Goal: Information Seeking & Learning: Learn about a topic

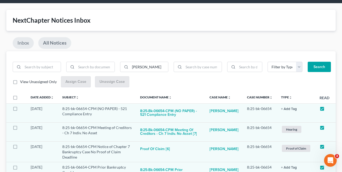
click at [25, 41] on link "Inbox" at bounding box center [23, 43] width 21 height 12
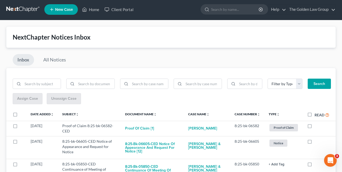
scroll to position [18, 0]
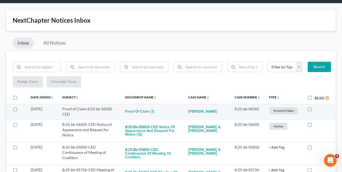
click at [315, 110] on label at bounding box center [315, 110] width 0 height 0
click at [317, 109] on input "checkbox" at bounding box center [318, 107] width 3 height 3
checkbox input "true"
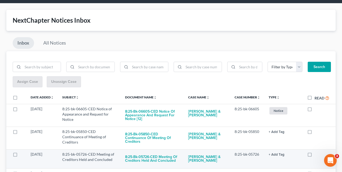
click at [315, 156] on label at bounding box center [315, 156] width 0 height 0
click at [317, 152] on input "checkbox" at bounding box center [318, 153] width 3 height 3
checkbox input "true"
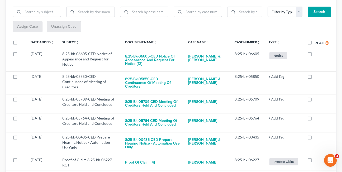
scroll to position [78, 0]
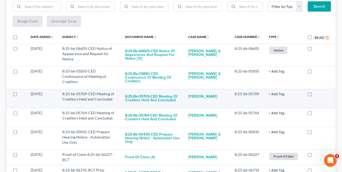
click at [315, 95] on label at bounding box center [315, 95] width 0 height 0
click at [317, 91] on input "checkbox" at bounding box center [318, 92] width 3 height 3
checkbox input "true"
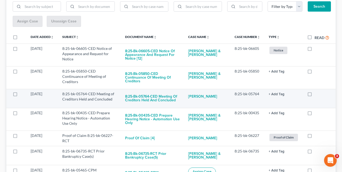
click at [315, 95] on label at bounding box center [315, 95] width 0 height 0
click at [317, 91] on input "checkbox" at bounding box center [318, 92] width 3 height 3
checkbox input "true"
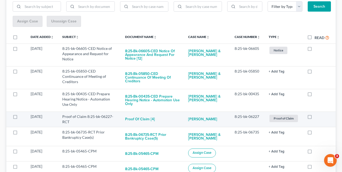
click at [315, 118] on label at bounding box center [315, 118] width 0 height 0
click at [317, 114] on input "checkbox" at bounding box center [318, 115] width 3 height 3
checkbox input "true"
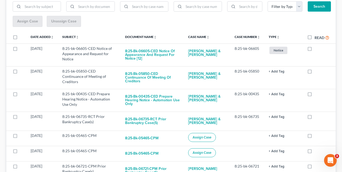
click at [315, 118] on label at bounding box center [315, 118] width 0 height 0
click at [317, 114] on input "checkbox" at bounding box center [318, 115] width 3 height 3
checkbox input "true"
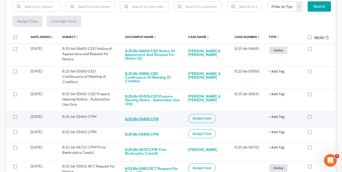
click at [138, 116] on button "8:25-bk-05465-CPM" at bounding box center [142, 119] width 34 height 11
checkbox input "true"
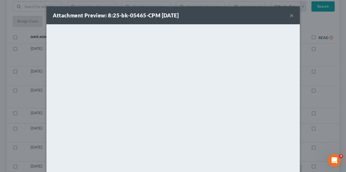
click at [318, 69] on div "Attachment Preview: 8:25-bk-05465-CPM 09/17/2025 × <object ng-attr-data='https:…" at bounding box center [173, 86] width 346 height 172
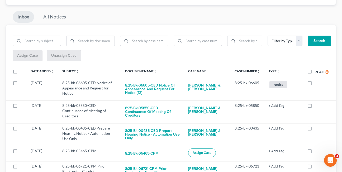
scroll to position [41, 0]
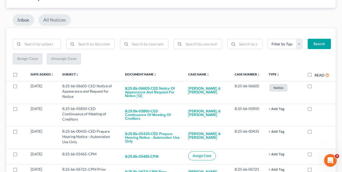
click at [56, 20] on link "All Notices" at bounding box center [55, 20] width 32 height 12
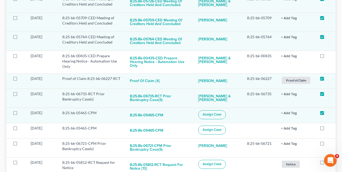
scroll to position [194, 0]
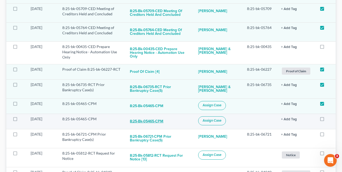
click at [142, 123] on button "8:25-bk-05465-CPM" at bounding box center [147, 121] width 34 height 11
checkbox input "true"
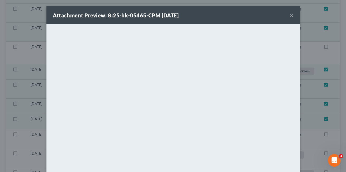
click at [290, 15] on button "×" at bounding box center [292, 15] width 4 height 6
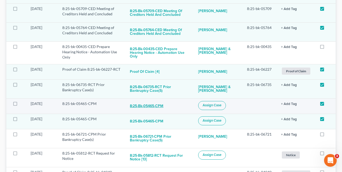
click at [148, 107] on button "8:25-bk-05465-CPM" at bounding box center [147, 106] width 34 height 11
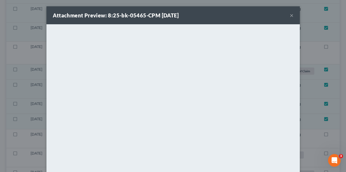
click at [290, 16] on button "×" at bounding box center [292, 15] width 4 height 6
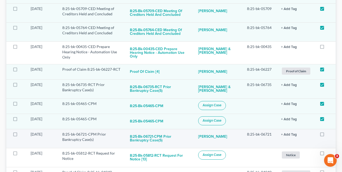
click at [327, 136] on label at bounding box center [327, 136] width 0 height 0
click at [329, 135] on input "checkbox" at bounding box center [330, 133] width 3 height 3
checkbox input "true"
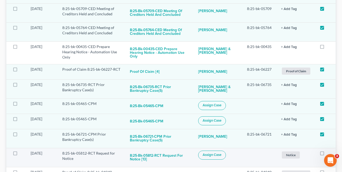
click at [327, 155] on label at bounding box center [327, 155] width 0 height 0
click at [329, 154] on input "checkbox" at bounding box center [330, 152] width 3 height 3
checkbox input "true"
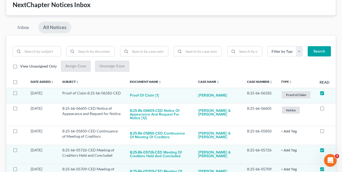
scroll to position [0, 0]
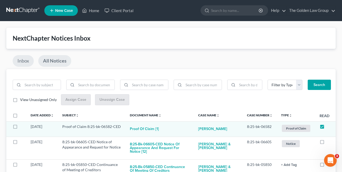
click at [19, 59] on link "Inbox" at bounding box center [23, 61] width 21 height 12
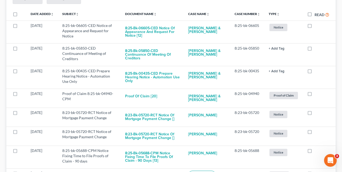
scroll to position [109, 0]
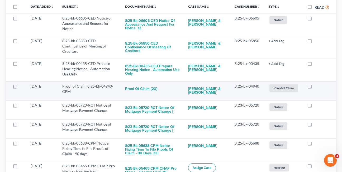
click at [315, 88] on label at bounding box center [315, 88] width 0 height 0
click at [317, 84] on input "checkbox" at bounding box center [318, 85] width 3 height 3
checkbox input "true"
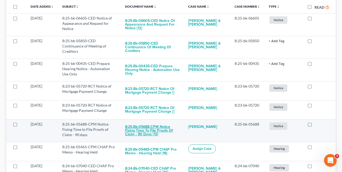
click at [142, 128] on button "8:25-bk-05688-CPM Notice Fixing Time to File Proofs of Claim - 90 days [13]" at bounding box center [152, 131] width 55 height 18
checkbox input "true"
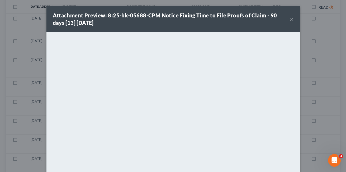
click at [290, 21] on button "×" at bounding box center [292, 19] width 4 height 6
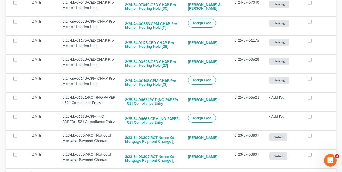
scroll to position [257, 0]
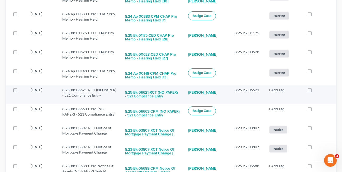
click at [315, 91] on label at bounding box center [315, 91] width 0 height 0
click at [317, 88] on input "checkbox" at bounding box center [318, 88] width 3 height 3
checkbox input "true"
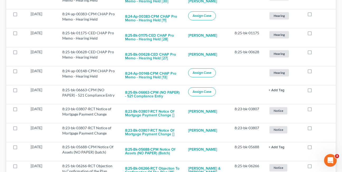
click at [315, 91] on label at bounding box center [315, 91] width 0 height 0
click at [317, 88] on input "checkbox" at bounding box center [318, 88] width 3 height 3
checkbox input "true"
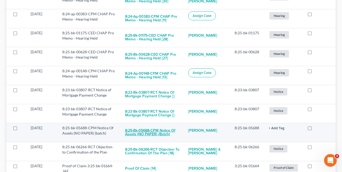
click at [164, 129] on button "8:25-bk-05688-CPM Notice Of Assets (NO PAPER) (batch)" at bounding box center [152, 132] width 55 height 14
checkbox input "true"
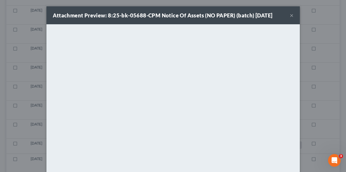
click at [290, 16] on button "×" at bounding box center [292, 15] width 4 height 6
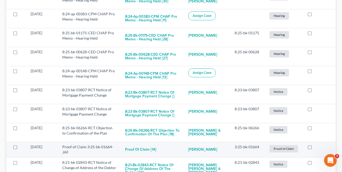
click at [315, 148] on label at bounding box center [315, 148] width 0 height 0
click at [317, 144] on input "checkbox" at bounding box center [318, 145] width 3 height 3
checkbox input "true"
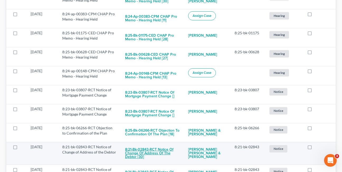
click at [148, 149] on button "8:21-bk-02843-RCT Notice of Change of Address of the Debtor [30]" at bounding box center [152, 153] width 55 height 18
checkbox input "true"
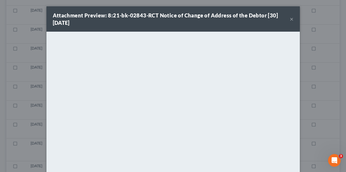
click at [291, 19] on button "×" at bounding box center [292, 19] width 4 height 6
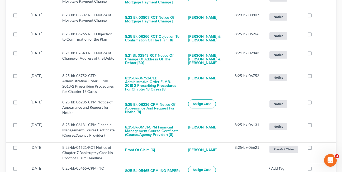
scroll to position [353, 0]
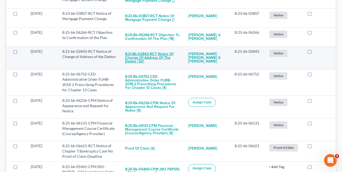
click at [143, 54] on button "8:21-bk-02843-RCT Notice of Change of Address of the Debtor [30]" at bounding box center [152, 58] width 55 height 18
checkbox input "true"
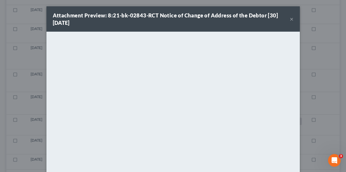
click at [290, 20] on button "×" at bounding box center [292, 19] width 4 height 6
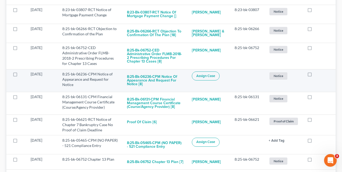
click at [315, 76] on label at bounding box center [315, 76] width 0 height 0
click at [317, 75] on input "checkbox" at bounding box center [318, 73] width 3 height 3
checkbox input "true"
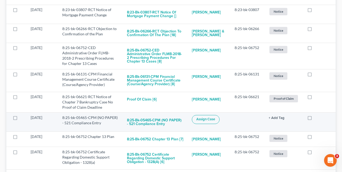
click at [315, 119] on label at bounding box center [315, 119] width 0 height 0
click at [317, 118] on input "checkbox" at bounding box center [318, 116] width 3 height 3
checkbox input "true"
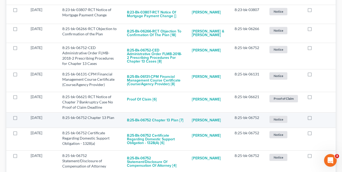
click at [315, 119] on label at bounding box center [315, 119] width 0 height 0
click at [317, 118] on input "checkbox" at bounding box center [318, 116] width 3 height 3
checkbox input "true"
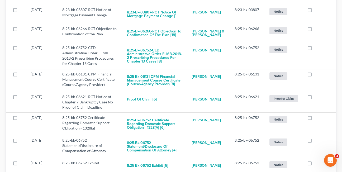
click at [315, 119] on label at bounding box center [315, 119] width 0 height 0
click at [317, 118] on input "checkbox" at bounding box center [318, 116] width 3 height 3
checkbox input "true"
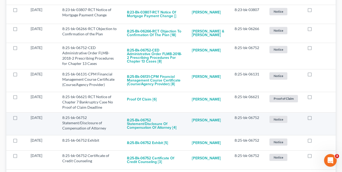
click at [315, 119] on label at bounding box center [315, 119] width 0 height 0
click at [317, 118] on input "checkbox" at bounding box center [318, 116] width 3 height 3
checkbox input "true"
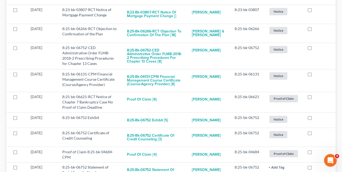
click at [315, 119] on label at bounding box center [315, 119] width 0 height 0
click at [317, 118] on input "checkbox" at bounding box center [318, 116] width 3 height 3
checkbox input "true"
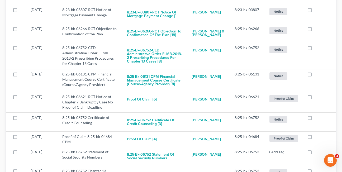
click at [315, 119] on label at bounding box center [315, 119] width 0 height 0
click at [317, 118] on input "checkbox" at bounding box center [318, 116] width 3 height 3
checkbox input "true"
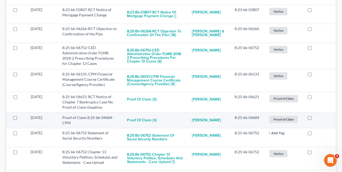
click at [315, 119] on label at bounding box center [315, 119] width 0 height 0
click at [317, 118] on input "checkbox" at bounding box center [318, 116] width 3 height 3
checkbox input "true"
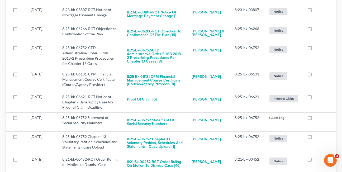
click at [315, 119] on label at bounding box center [315, 119] width 0 height 0
click at [317, 118] on input "checkbox" at bounding box center [318, 116] width 3 height 3
checkbox input "true"
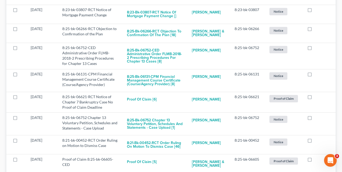
click at [315, 119] on label at bounding box center [315, 119] width 0 height 0
click at [317, 118] on input "checkbox" at bounding box center [318, 116] width 3 height 3
checkbox input "true"
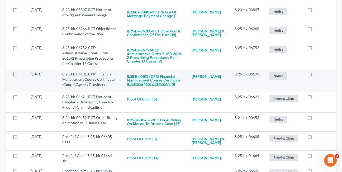
click at [153, 82] on button "8:25-bk-06131-CPM Financial Management Course Certificate (Course/Agency Provid…" at bounding box center [155, 81] width 57 height 18
checkbox input "true"
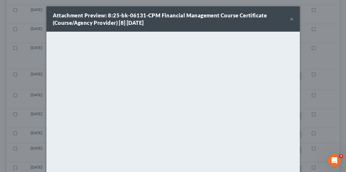
click at [290, 20] on button "×" at bounding box center [292, 19] width 4 height 6
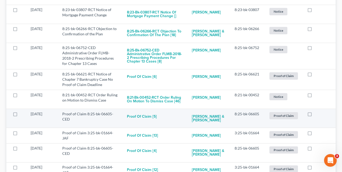
click at [315, 115] on label at bounding box center [315, 115] width 0 height 0
click at [317, 114] on input "checkbox" at bounding box center [318, 112] width 3 height 3
checkbox input "true"
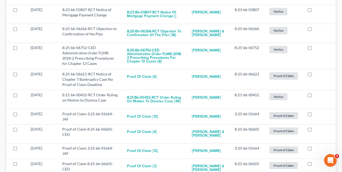
click at [315, 115] on label at bounding box center [315, 115] width 0 height 0
click at [317, 114] on input "checkbox" at bounding box center [318, 112] width 3 height 3
checkbox input "true"
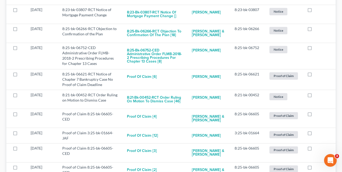
click at [315, 115] on label at bounding box center [315, 115] width 0 height 0
click at [317, 114] on input "checkbox" at bounding box center [318, 112] width 3 height 3
checkbox input "true"
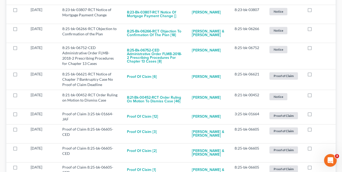
click at [315, 115] on label at bounding box center [315, 115] width 0 height 0
click at [317, 114] on input "checkbox" at bounding box center [318, 112] width 3 height 3
checkbox input "true"
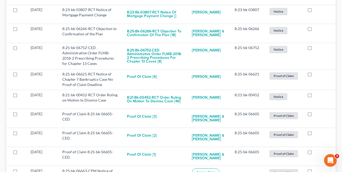
click at [315, 115] on label at bounding box center [315, 115] width 0 height 0
click at [317, 114] on input "checkbox" at bounding box center [318, 112] width 3 height 3
checkbox input "true"
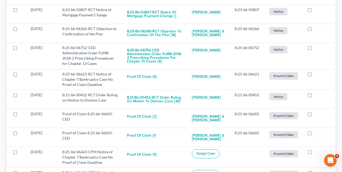
click at [315, 115] on label at bounding box center [315, 115] width 0 height 0
click at [317, 114] on input "checkbox" at bounding box center [318, 112] width 3 height 3
checkbox input "true"
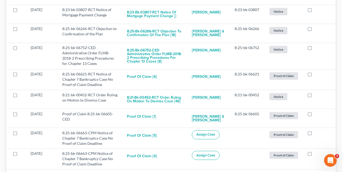
click at [315, 115] on label at bounding box center [315, 115] width 0 height 0
click at [317, 114] on input "checkbox" at bounding box center [318, 112] width 3 height 3
checkbox input "true"
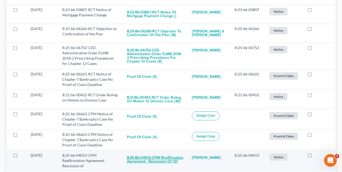
click at [150, 161] on button "8:25-bk-04013-CPM Reaffirmation Agreement - Rescission of [12]" at bounding box center [155, 160] width 57 height 14
checkbox input "true"
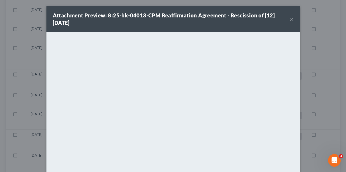
click at [290, 20] on button "×" at bounding box center [292, 19] width 4 height 6
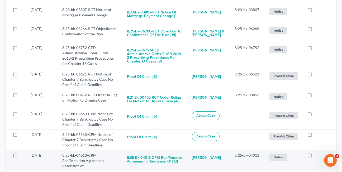
click at [315, 157] on label at bounding box center [315, 157] width 0 height 0
click at [317, 155] on input "checkbox" at bounding box center [318, 154] width 3 height 3
checkbox input "true"
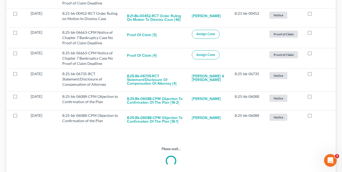
scroll to position [436, 0]
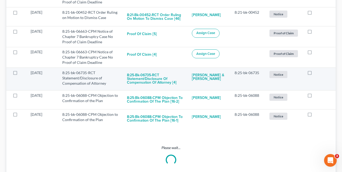
click at [315, 74] on label at bounding box center [315, 74] width 0 height 0
click at [317, 73] on input "checkbox" at bounding box center [318, 71] width 3 height 3
checkbox input "true"
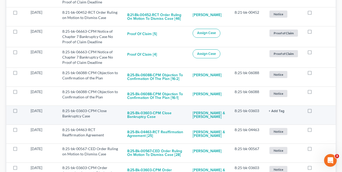
click at [315, 112] on label at bounding box center [315, 112] width 0 height 0
click at [317, 112] on input "checkbox" at bounding box center [318, 109] width 3 height 3
checkbox input "true"
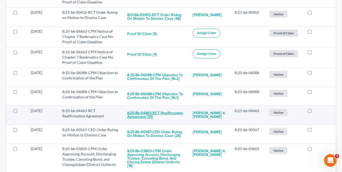
click at [147, 117] on button "8:25-bk-04463-RCT Reaffirmation Agreement [25]" at bounding box center [155, 115] width 57 height 14
checkbox input "true"
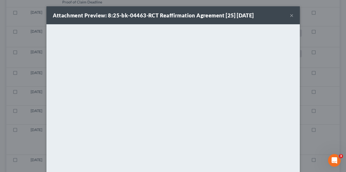
click at [291, 16] on button "×" at bounding box center [292, 15] width 4 height 6
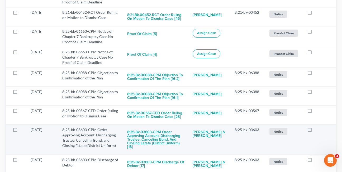
click at [315, 131] on label at bounding box center [315, 131] width 0 height 0
click at [317, 131] on input "checkbox" at bounding box center [318, 128] width 3 height 3
checkbox input "true"
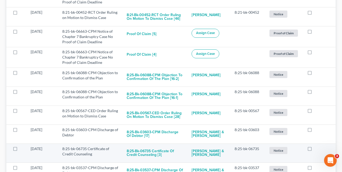
click at [315, 150] on label at bounding box center [315, 150] width 0 height 0
click at [317, 149] on input "checkbox" at bounding box center [318, 147] width 3 height 3
checkbox input "true"
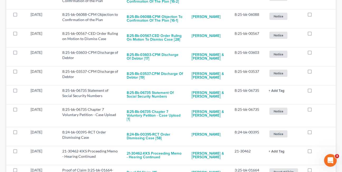
scroll to position [517, 0]
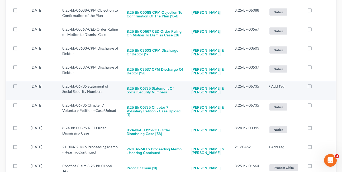
click at [315, 88] on label at bounding box center [315, 88] width 0 height 0
click at [317, 87] on input "checkbox" at bounding box center [318, 85] width 3 height 3
checkbox input "true"
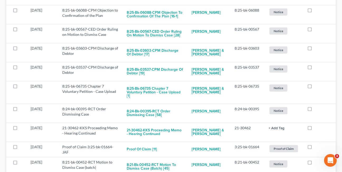
click at [315, 88] on label at bounding box center [315, 88] width 0 height 0
click at [317, 87] on input "checkbox" at bounding box center [318, 85] width 3 height 3
checkbox input "true"
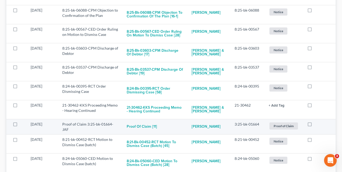
click at [315, 126] on label at bounding box center [315, 126] width 0 height 0
click at [317, 125] on input "checkbox" at bounding box center [318, 123] width 3 height 3
checkbox input "true"
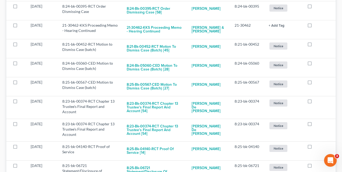
scroll to position [599, 0]
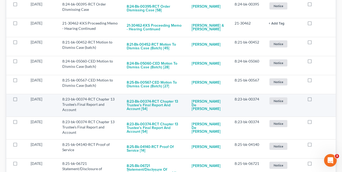
click at [315, 101] on label at bounding box center [315, 101] width 0 height 0
click at [317, 99] on input "checkbox" at bounding box center [318, 98] width 3 height 3
checkbox input "true"
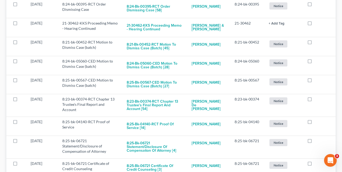
click at [315, 101] on label at bounding box center [315, 101] width 0 height 0
click at [317, 99] on input "checkbox" at bounding box center [318, 98] width 3 height 3
checkbox input "true"
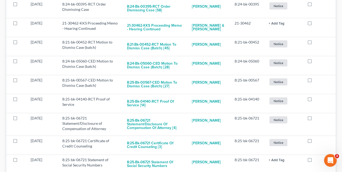
click at [315, 101] on label at bounding box center [315, 101] width 0 height 0
click at [317, 99] on input "checkbox" at bounding box center [318, 98] width 3 height 3
checkbox input "true"
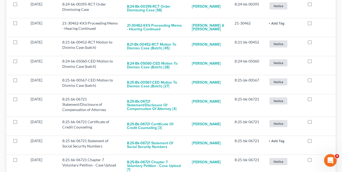
click at [315, 101] on label at bounding box center [315, 101] width 0 height 0
click at [317, 99] on input "checkbox" at bounding box center [318, 98] width 3 height 3
checkbox input "true"
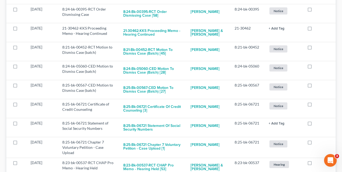
scroll to position [604, 0]
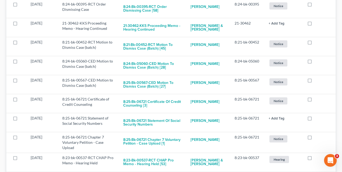
click at [315, 101] on label at bounding box center [315, 101] width 0 height 0
click at [317, 99] on input "checkbox" at bounding box center [318, 98] width 3 height 3
checkbox input "true"
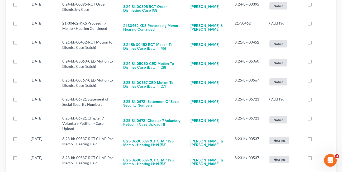
click at [315, 101] on label at bounding box center [315, 101] width 0 height 0
click at [317, 99] on input "checkbox" at bounding box center [318, 98] width 3 height 3
checkbox input "true"
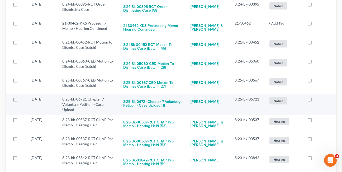
click at [315, 101] on label at bounding box center [315, 101] width 0 height 0
click at [317, 100] on input "checkbox" at bounding box center [318, 98] width 3 height 3
checkbox input "true"
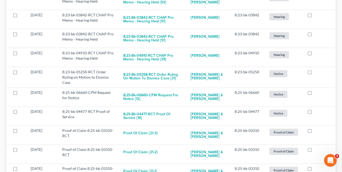
scroll to position [729, 0]
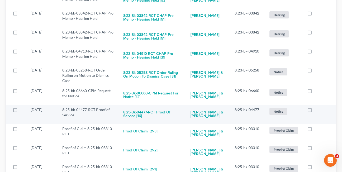
click at [315, 111] on label at bounding box center [315, 111] width 0 height 0
click at [317, 111] on input "checkbox" at bounding box center [318, 108] width 3 height 3
checkbox input "true"
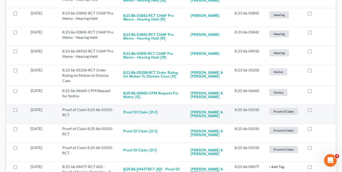
click at [315, 111] on label at bounding box center [315, 111] width 0 height 0
click at [317, 111] on input "checkbox" at bounding box center [318, 108] width 3 height 3
checkbox input "true"
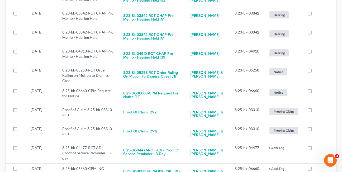
click at [315, 111] on label at bounding box center [315, 111] width 0 height 0
click at [317, 111] on input "checkbox" at bounding box center [318, 108] width 3 height 3
checkbox input "true"
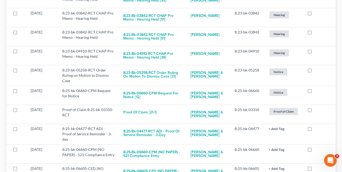
click at [315, 111] on label at bounding box center [315, 111] width 0 height 0
click at [317, 111] on input "checkbox" at bounding box center [318, 108] width 3 height 3
checkbox input "true"
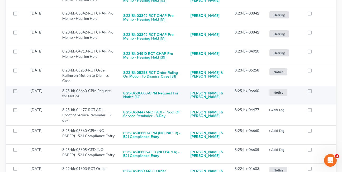
click at [315, 92] on label at bounding box center [315, 92] width 0 height 0
click at [317, 91] on input "checkbox" at bounding box center [318, 89] width 3 height 3
checkbox input "true"
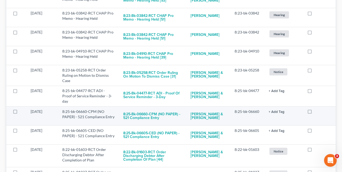
click at [315, 113] on label at bounding box center [315, 113] width 0 height 0
click at [317, 113] on input "checkbox" at bounding box center [318, 110] width 3 height 3
checkbox input "true"
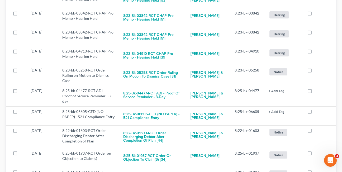
click at [315, 113] on label at bounding box center [315, 113] width 0 height 0
click at [317, 113] on input "checkbox" at bounding box center [318, 110] width 3 height 3
checkbox input "true"
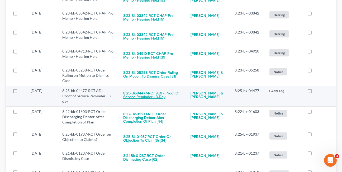
click at [130, 99] on button "8:25-bk-04477-RCT ADI - Proof of Service Reminder - 3-day" at bounding box center [152, 95] width 59 height 14
checkbox input "true"
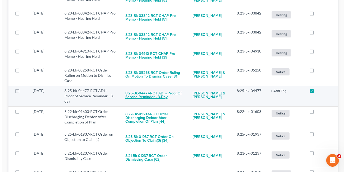
scroll to position [728, 0]
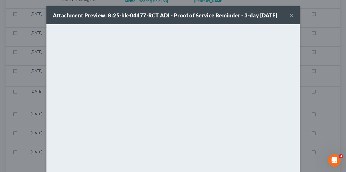
click at [290, 16] on button "×" at bounding box center [292, 15] width 4 height 6
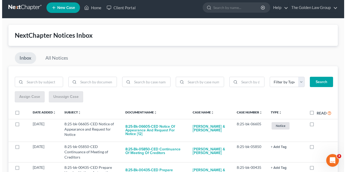
scroll to position [9, 0]
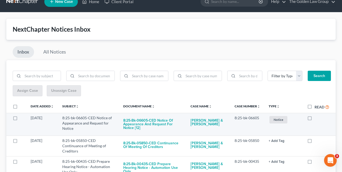
click at [315, 119] on label at bounding box center [315, 119] width 0 height 0
click at [317, 119] on input "checkbox" at bounding box center [318, 116] width 3 height 3
checkbox input "true"
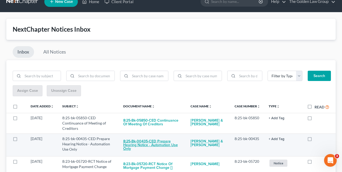
click at [134, 144] on button "8:25-bk-00435-CED Prepare Hearing Notice - Automation Use Only" at bounding box center [152, 145] width 59 height 18
checkbox input "true"
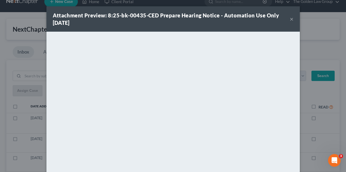
click at [288, 20] on div "Attachment Preview: 8:25-bk-00435-CED Prepare Hearing Notice - Automation Use O…" at bounding box center [171, 19] width 237 height 15
click at [290, 20] on button "×" at bounding box center [292, 19] width 4 height 6
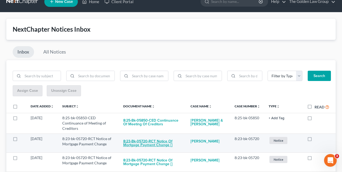
click at [153, 144] on button "8:23-bk-05720-RCT Notice of Mortgage Payment Change []" at bounding box center [152, 143] width 59 height 14
checkbox input "true"
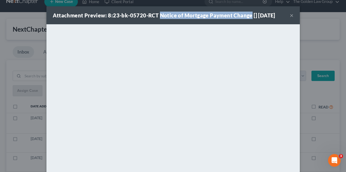
drag, startPoint x: 157, startPoint y: 15, endPoint x: 248, endPoint y: 17, distance: 90.6
click at [248, 17] on strong "Attachment Preview: 8:23-bk-05720-RCT Notice of Mortgage Payment Change [] 09/1…" at bounding box center [164, 15] width 223 height 6
copy strong "Notice of Mortgage Payment Change"
click at [290, 17] on button "×" at bounding box center [292, 15] width 4 height 6
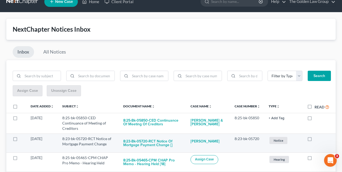
click at [315, 140] on label at bounding box center [315, 140] width 0 height 0
click at [317, 139] on input "checkbox" at bounding box center [318, 137] width 3 height 3
checkbox input "true"
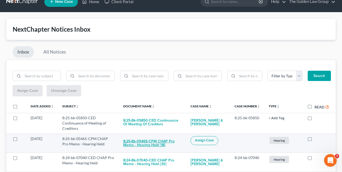
click at [131, 146] on button "8:25-bk-05465-CPM CHAP Pro Memo - Hearing Held [18]" at bounding box center [152, 143] width 59 height 14
checkbox input "true"
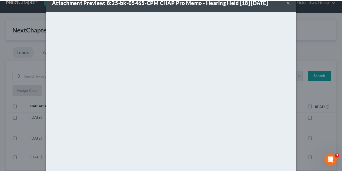
scroll to position [14, 0]
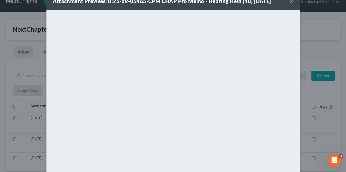
click at [290, 1] on button "×" at bounding box center [292, 1] width 4 height 6
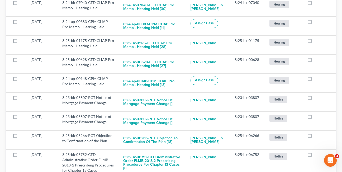
scroll to position [151, 0]
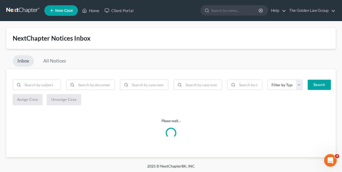
scroll to position [1, 0]
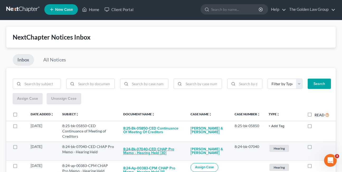
click at [146, 152] on button "8:24-bk-07040-CED CHAP Pro Memo - Hearing Held [30]" at bounding box center [152, 151] width 59 height 14
checkbox input "true"
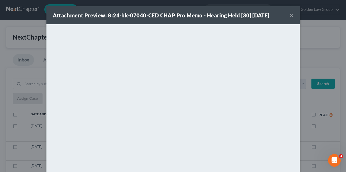
click at [290, 16] on button "×" at bounding box center [292, 15] width 4 height 6
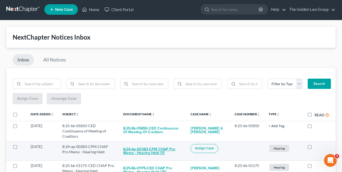
click at [139, 154] on button "8:24-ap-00383-CPM CHAP Pro Memo - Hearing Held [11]" at bounding box center [152, 151] width 59 height 14
checkbox input "true"
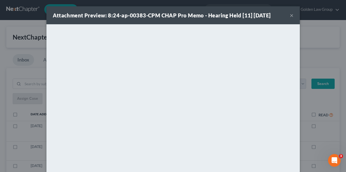
click at [290, 16] on button "×" at bounding box center [292, 15] width 4 height 6
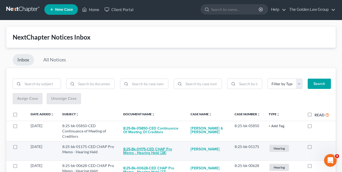
click at [145, 155] on button "8:25-bk-01175-CED CHAP Pro Memo - Hearing Held [28]" at bounding box center [152, 151] width 59 height 14
checkbox input "true"
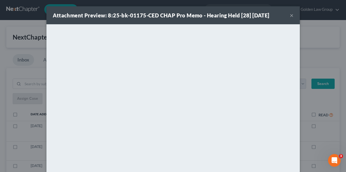
click at [290, 17] on button "×" at bounding box center [292, 15] width 4 height 6
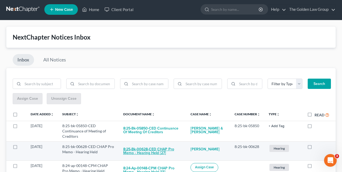
click at [157, 151] on button "8:25-bk-00628-CED CHAP Pro Memo - Hearing Held [27]" at bounding box center [152, 151] width 59 height 14
checkbox input "true"
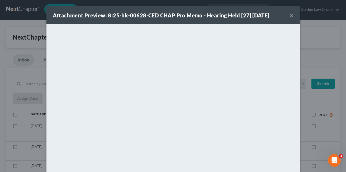
click at [290, 15] on button "×" at bounding box center [292, 15] width 4 height 6
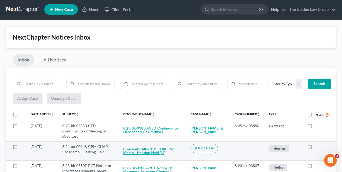
click at [142, 155] on button "8:24-ap-00148-CPM CHAP Pro Memo - Hearing Held [13]" at bounding box center [152, 151] width 59 height 14
checkbox input "true"
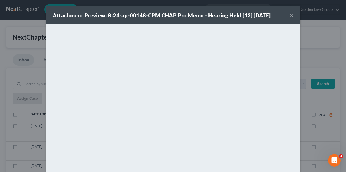
click at [290, 16] on button "×" at bounding box center [292, 15] width 4 height 6
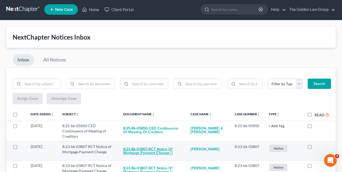
click at [138, 153] on button "8:23-bk-03807-RCT Notice of Mortgage Payment Change []" at bounding box center [152, 151] width 59 height 14
checkbox input "true"
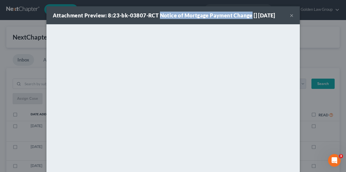
drag, startPoint x: 157, startPoint y: 16, endPoint x: 247, endPoint y: 17, distance: 89.6
click at [247, 17] on strong "Attachment Preview: 8:23-bk-03807-RCT Notice of Mortgage Payment Change [] [DAT…" at bounding box center [164, 15] width 223 height 6
copy strong "Notice of Mortgage Payment Change"
click at [291, 16] on button "×" at bounding box center [292, 15] width 4 height 6
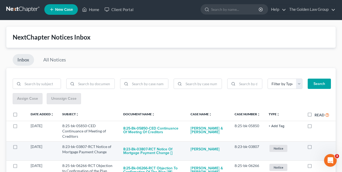
click at [315, 148] on label at bounding box center [315, 148] width 0 height 0
click at [317, 147] on input "checkbox" at bounding box center [318, 145] width 3 height 3
checkbox input "true"
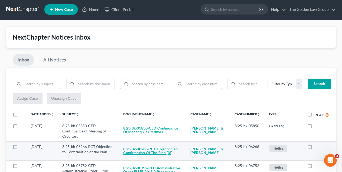
click at [157, 154] on button "8:25-bk-06266-RCT Objection to Confirmation of the Plan [18]" at bounding box center [152, 151] width 59 height 14
checkbox input "true"
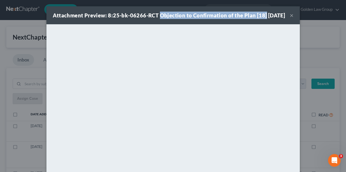
drag, startPoint x: 157, startPoint y: 15, endPoint x: 262, endPoint y: 16, distance: 104.4
click at [262, 16] on div "Attachment Preview: 8:25-bk-06266-RCT Objection to Confirmation of the Plan [18…" at bounding box center [169, 15] width 233 height 7
copy strong "Objection to Confirmation of the Plan [18]"
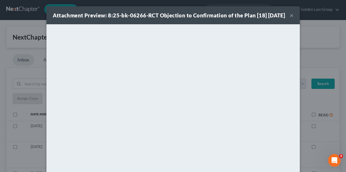
click at [159, 19] on div "Attachment Preview: 8:25-bk-06266-RCT Objection to Confirmation of the Plan [18…" at bounding box center [169, 15] width 233 height 7
click at [291, 18] on button "×" at bounding box center [292, 15] width 4 height 6
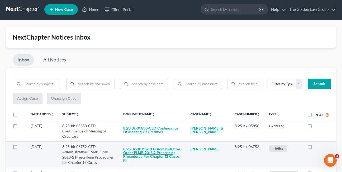
click at [130, 154] on button "8:25-bk-06752-CED Administrative Order FLMB-2018-2 Prescribing Procedures for C…" at bounding box center [152, 155] width 59 height 22
checkbox input "true"
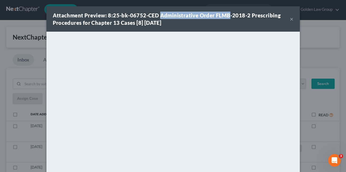
drag, startPoint x: 187, startPoint y: 16, endPoint x: 226, endPoint y: 16, distance: 38.6
click at [226, 16] on strong "Attachment Preview: 8:25-bk-06752-CED Administrative Order FLMB-2018-2 Prescrib…" at bounding box center [167, 19] width 228 height 14
copy strong "Administrative Order FLMB"
click at [184, 22] on div "Attachment Preview: 8:25-bk-06752-CED Administrative Order FLMB-2018-2 Prescrib…" at bounding box center [171, 19] width 237 height 15
click at [290, 18] on button "×" at bounding box center [292, 19] width 4 height 6
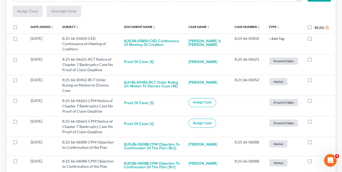
scroll to position [95, 0]
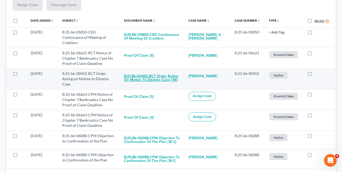
click at [148, 79] on button "8:21-bk-00452-RCT Order Ruling on Motion to Dismiss Case [46]" at bounding box center [152, 78] width 56 height 14
checkbox input "true"
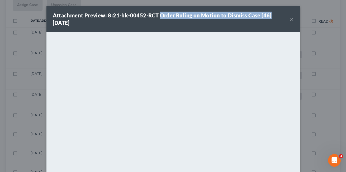
drag, startPoint x: 157, startPoint y: 15, endPoint x: 267, endPoint y: 18, distance: 110.2
click at [267, 18] on div "Attachment Preview: 8:21-bk-00452-RCT Order Ruling on Motion to Dismiss Case [4…" at bounding box center [171, 19] width 237 height 15
copy strong "Order Ruling on Motion to Dismiss Case [46]"
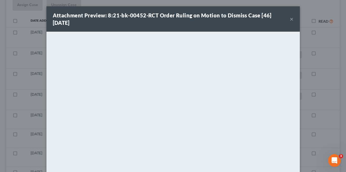
click at [164, 26] on div "Attachment Preview: 8:21-bk-00452-RCT Order Ruling on Motion to Dismiss Case [4…" at bounding box center [171, 19] width 237 height 15
click at [290, 18] on button "×" at bounding box center [292, 19] width 4 height 6
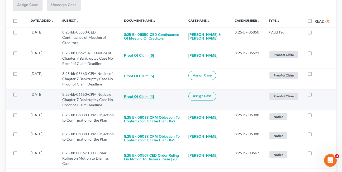
click at [135, 95] on button "Proof of Claim [4]" at bounding box center [139, 97] width 30 height 11
checkbox input "true"
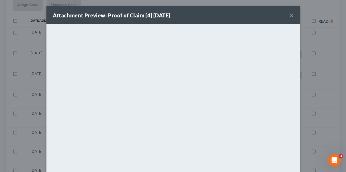
click at [249, 14] on div "Attachment Preview: Proof of Claim [4] [DATE] ×" at bounding box center [173, 15] width 254 height 18
click at [290, 16] on button "×" at bounding box center [292, 15] width 4 height 6
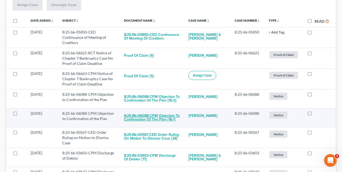
click at [141, 120] on button "8:25-bk-06088-CPM Objection to Confirmation of the Plan [16-1]" at bounding box center [152, 118] width 56 height 14
checkbox input "true"
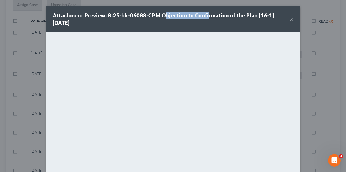
drag, startPoint x: 161, startPoint y: 16, endPoint x: 205, endPoint y: 15, distance: 43.9
click at [205, 15] on strong "Attachment Preview: 8:25-bk-06088-CPM Objection to Confirmation of the Plan [16…" at bounding box center [164, 19] width 222 height 14
drag, startPoint x: 205, startPoint y: 15, endPoint x: 165, endPoint y: 18, distance: 40.5
click at [169, 22] on div "Attachment Preview: 8:25-bk-06088-CPM Objection to Confirmation of the Plan [16…" at bounding box center [171, 19] width 237 height 15
drag, startPoint x: 159, startPoint y: 13, endPoint x: 272, endPoint y: 17, distance: 112.3
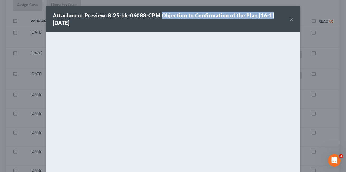
click at [272, 17] on div "Attachment Preview: 8:25-bk-06088-CPM Objection to Confirmation of the Plan [16…" at bounding box center [171, 19] width 237 height 15
copy strong "Objection to Confirmation of the Plan [16-1]"
click at [142, 23] on div "Attachment Preview: 8:25-bk-06088-CPM Objection to Confirmation of the Plan [16…" at bounding box center [171, 19] width 237 height 15
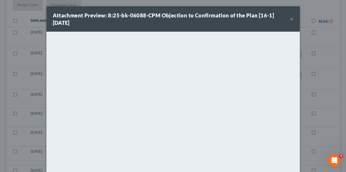
click at [291, 18] on button "×" at bounding box center [292, 19] width 4 height 6
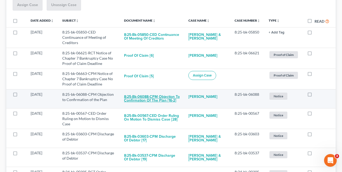
click at [151, 99] on button "8:25-bk-06088-CPM Objection to Confirmation of the Plan [16-2]" at bounding box center [152, 99] width 56 height 14
checkbox input "true"
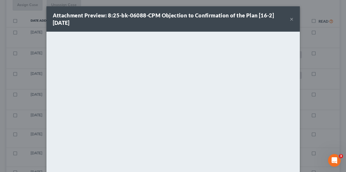
click at [156, 23] on div "Attachment Preview: 8:25-bk-06088-CPM Objection to Confirmation of the Plan [16…" at bounding box center [171, 19] width 237 height 15
click at [290, 19] on button "×" at bounding box center [292, 19] width 4 height 6
